Goal: Task Accomplishment & Management: Complete application form

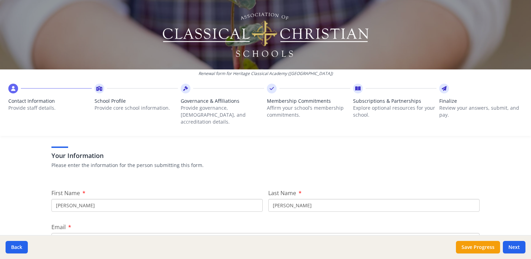
scroll to position [40, 0]
click at [107, 201] on input "[PERSON_NAME]" at bounding box center [156, 205] width 211 height 13
type input "Kaysie"
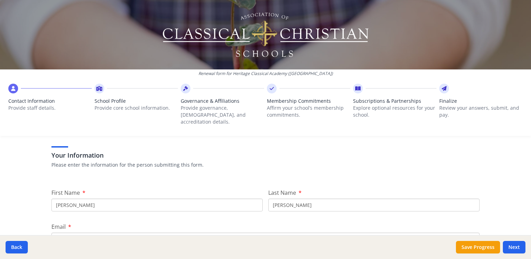
type input "Burton"
type input "l"
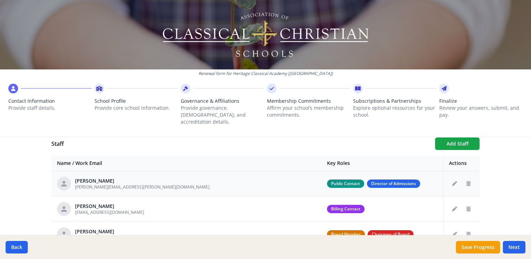
type input "2023levelupacademy@gmail.com"
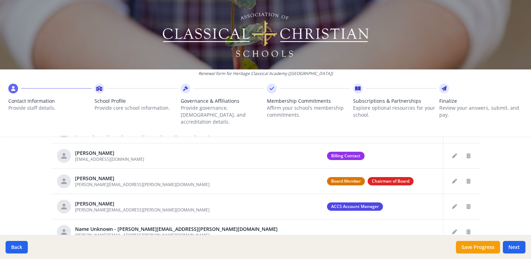
scroll to position [305, 0]
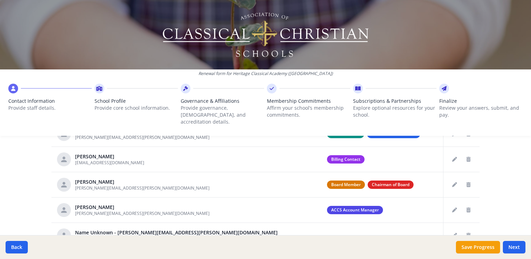
click at [35, 95] on div "Contact Information Provide staff details." at bounding box center [49, 103] width 83 height 38
click at [18, 92] on div at bounding box center [49, 89] width 83 height 10
click at [13, 88] on icon at bounding box center [13, 88] width 4 height 7
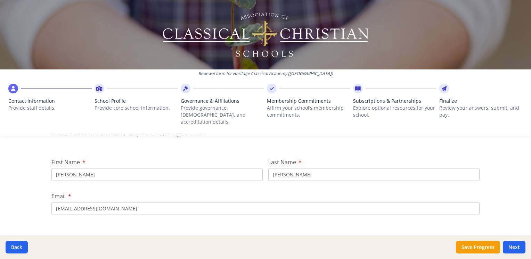
scroll to position [0, 0]
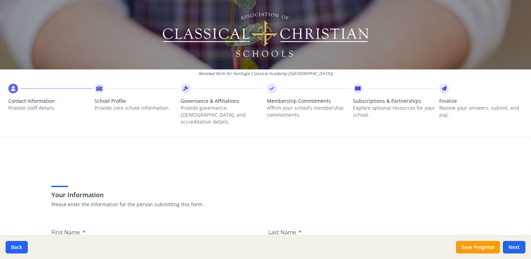
click at [31, 99] on span "Contact Information" at bounding box center [49, 101] width 83 height 7
click at [14, 89] on icon at bounding box center [13, 88] width 4 height 7
click at [16, 249] on button "Back" at bounding box center [17, 247] width 22 height 13
click at [18, 247] on button "Back" at bounding box center [17, 247] width 22 height 13
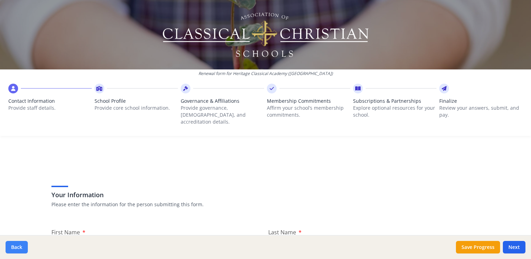
click at [18, 247] on button "Back" at bounding box center [17, 247] width 22 height 13
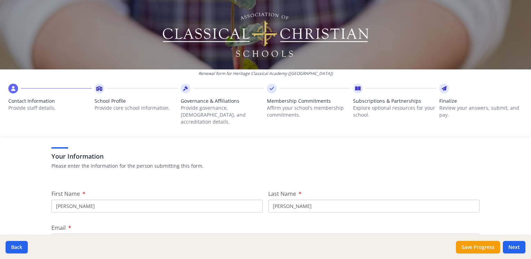
scroll to position [39, 0]
click at [15, 248] on button "Back" at bounding box center [17, 247] width 22 height 13
click at [19, 250] on button "Back" at bounding box center [17, 247] width 22 height 13
click at [25, 251] on button "Back" at bounding box center [17, 247] width 22 height 13
